Goal: Task Accomplishment & Management: Manage account settings

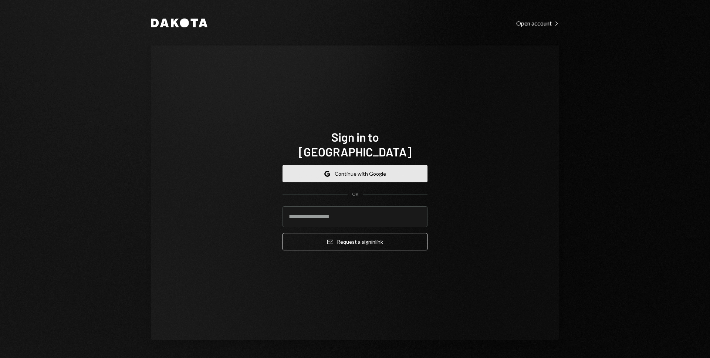
click at [376, 165] on button "Google Continue with Google" at bounding box center [355, 173] width 145 height 17
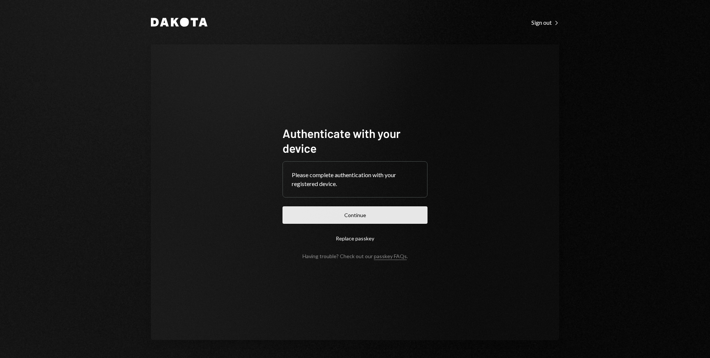
click at [366, 214] on button "Continue" at bounding box center [355, 214] width 145 height 17
